Goal: Information Seeking & Learning: Learn about a topic

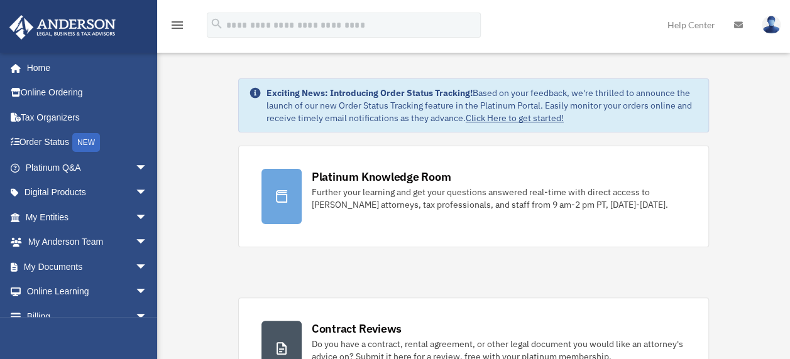
click at [410, 201] on div "Further your learning and get your questions answered real-time with direct acc…" at bounding box center [499, 198] width 375 height 25
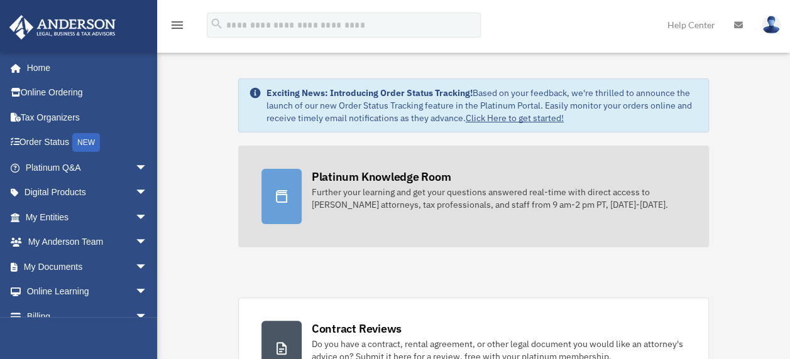
click at [375, 172] on div "Platinum Knowledge Room" at bounding box center [382, 177] width 140 height 16
click at [269, 179] on div at bounding box center [281, 196] width 40 height 55
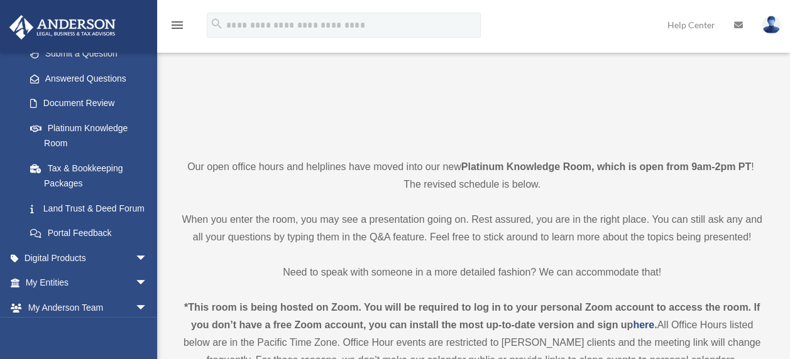
scroll to position [377, 0]
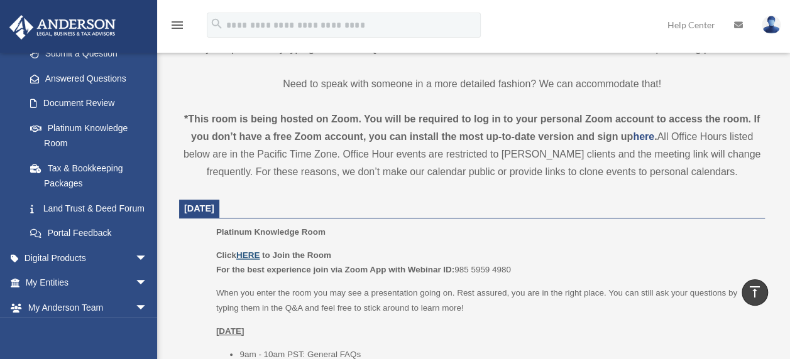
click at [251, 252] on u "HERE" at bounding box center [247, 255] width 23 height 9
